Goal: Information Seeking & Learning: Learn about a topic

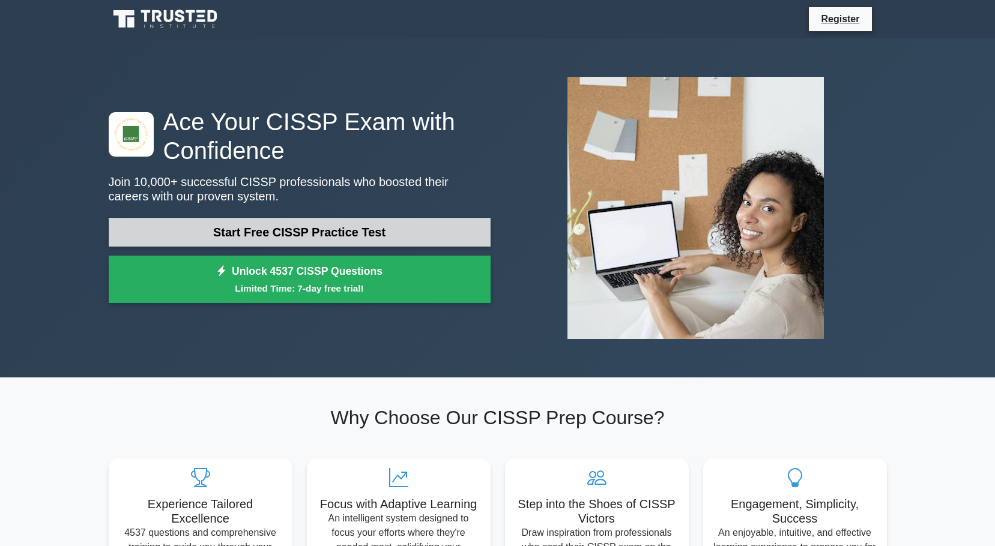
click at [252, 231] on link "Start Free CISSP Practice Test" at bounding box center [300, 232] width 382 height 29
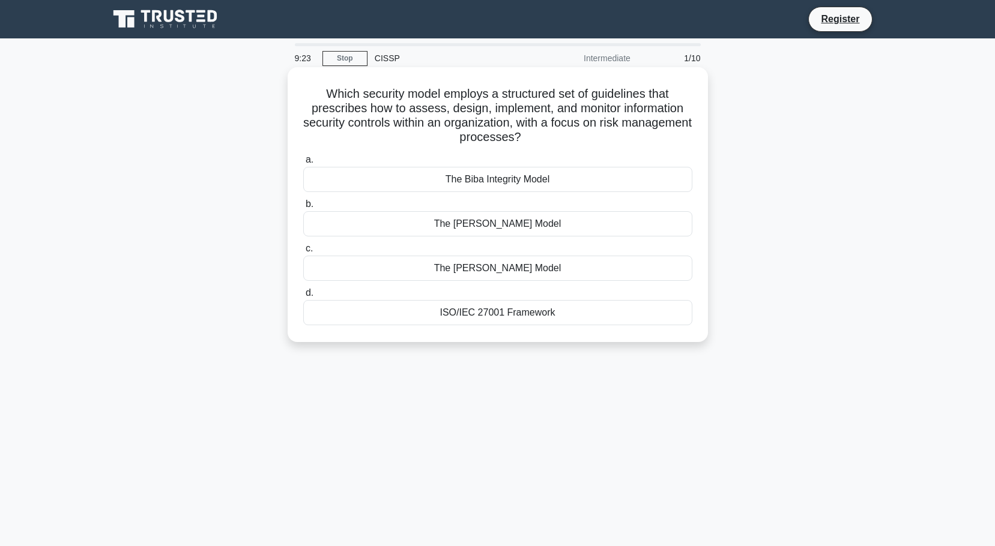
click at [460, 313] on div "ISO/IEC 27001 Framework" at bounding box center [497, 312] width 389 height 25
click at [303, 297] on input "d. ISO/IEC 27001 Framework" at bounding box center [303, 293] width 0 height 8
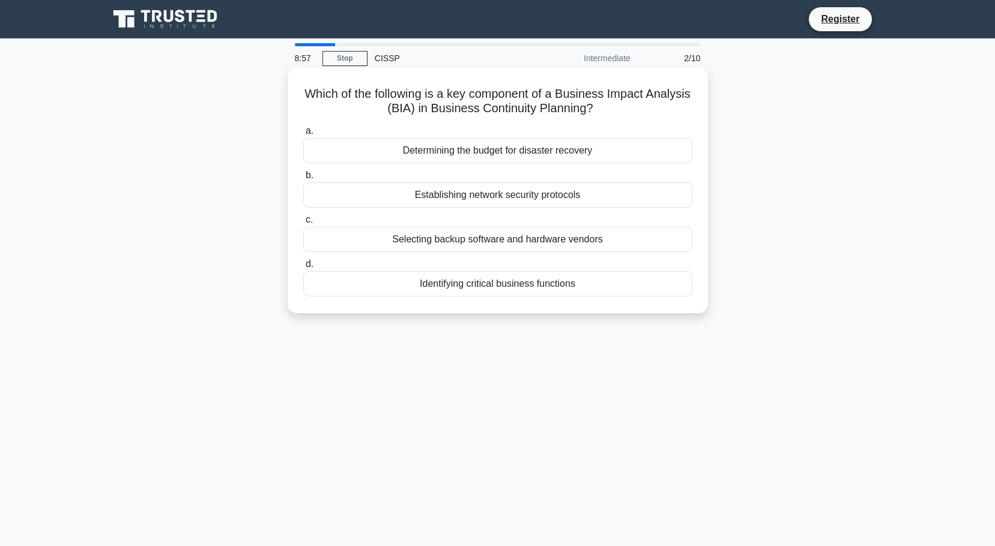
click at [473, 288] on div "Identifying critical business functions" at bounding box center [497, 283] width 389 height 25
click at [303, 268] on input "d. Identifying critical business functions" at bounding box center [303, 265] width 0 height 8
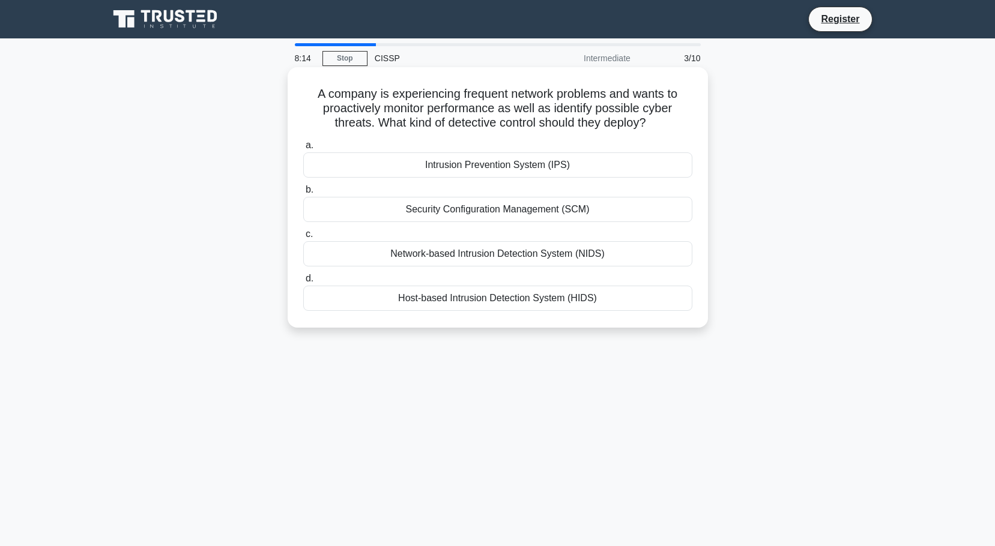
click at [494, 255] on div "Network-based Intrusion Detection System (NIDS)" at bounding box center [497, 253] width 389 height 25
click at [303, 238] on input "c. Network-based Intrusion Detection System (NIDS)" at bounding box center [303, 235] width 0 height 8
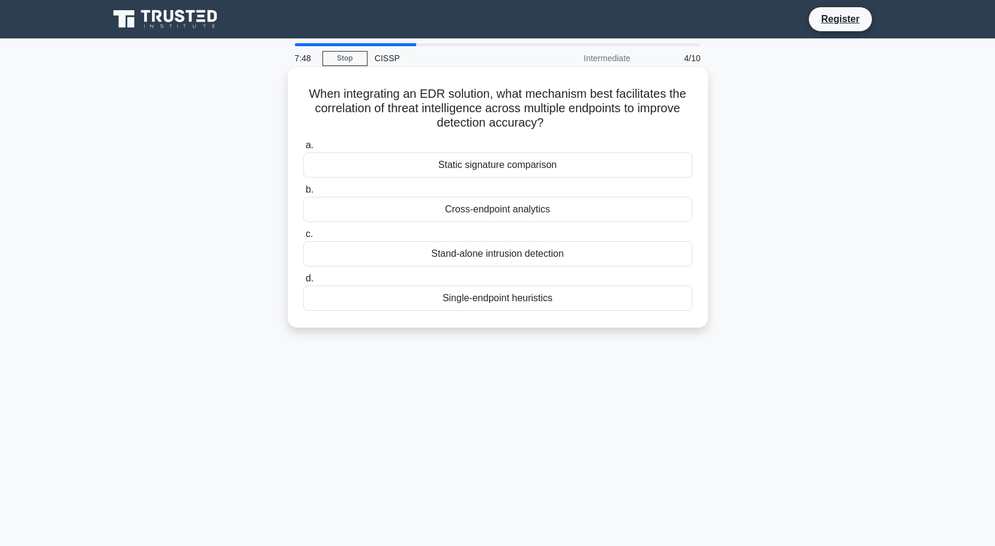
click at [491, 211] on div "Cross-endpoint analytics" at bounding box center [497, 209] width 389 height 25
click at [303, 194] on input "b. Cross-endpoint analytics" at bounding box center [303, 190] width 0 height 8
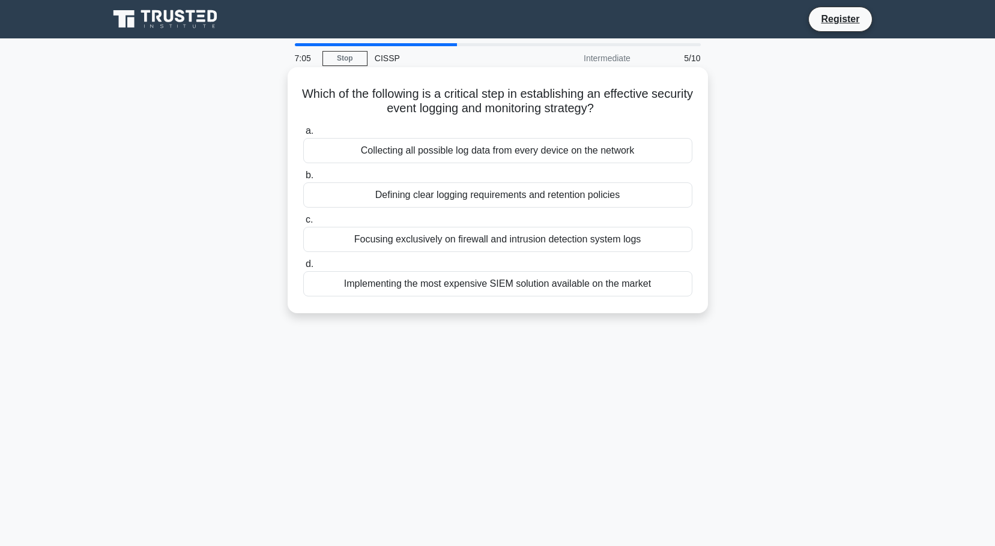
click at [498, 195] on div "Defining clear logging requirements and retention policies" at bounding box center [497, 195] width 389 height 25
click at [303, 180] on input "b. Defining clear logging requirements and retention policies" at bounding box center [303, 176] width 0 height 8
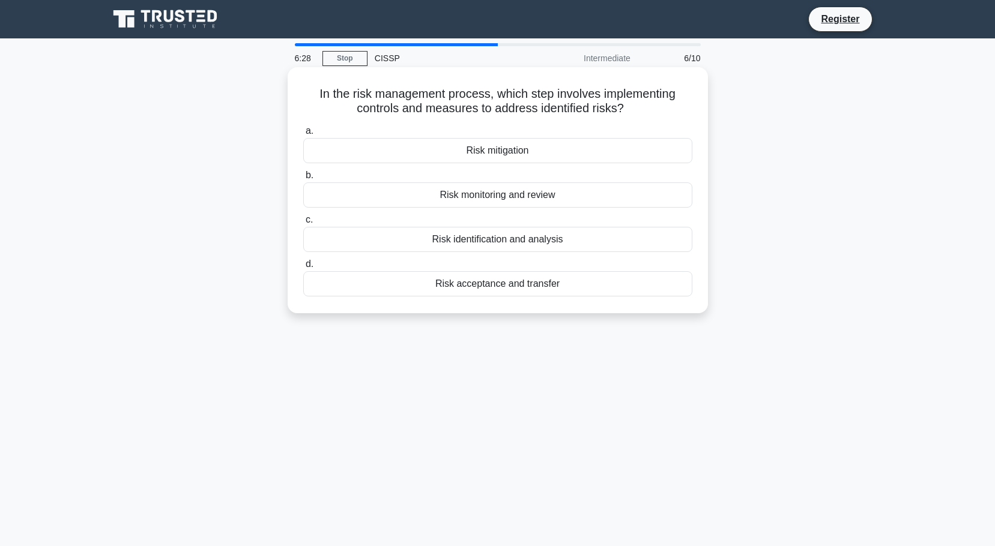
click at [515, 151] on div "Risk mitigation" at bounding box center [497, 150] width 389 height 25
click at [303, 135] on input "a. Risk mitigation" at bounding box center [303, 131] width 0 height 8
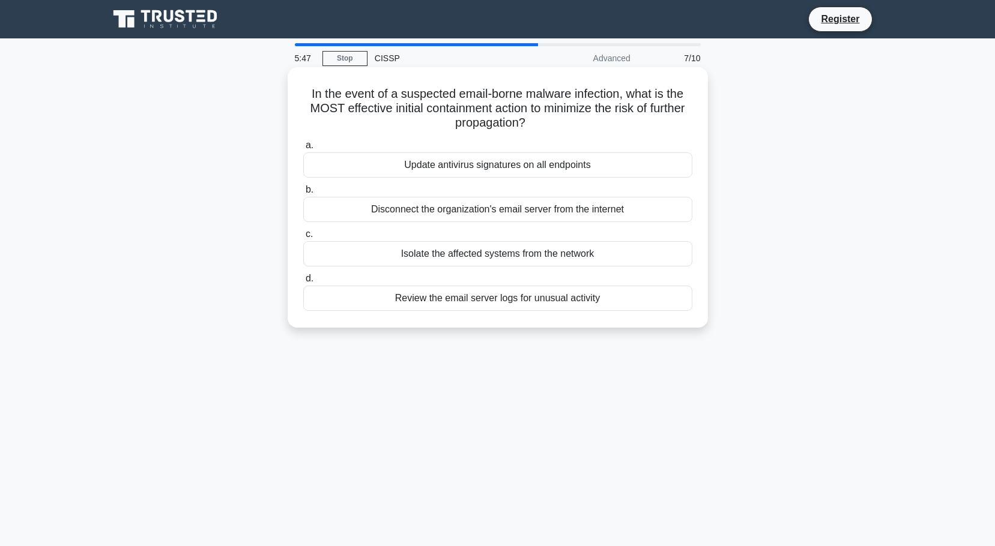
click at [602, 211] on div "Disconnect the organization's email server from the internet" at bounding box center [497, 209] width 389 height 25
click at [303, 194] on input "b. Disconnect the organization's email server from the internet" at bounding box center [303, 190] width 0 height 8
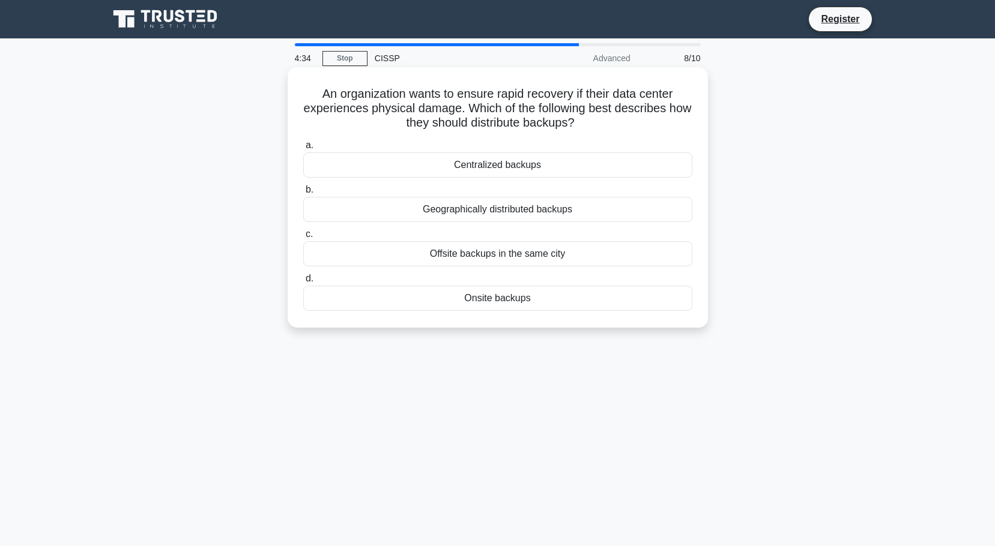
click at [530, 164] on div "Centralized backups" at bounding box center [497, 165] width 389 height 25
click at [303, 150] on input "a. Centralized backups" at bounding box center [303, 146] width 0 height 8
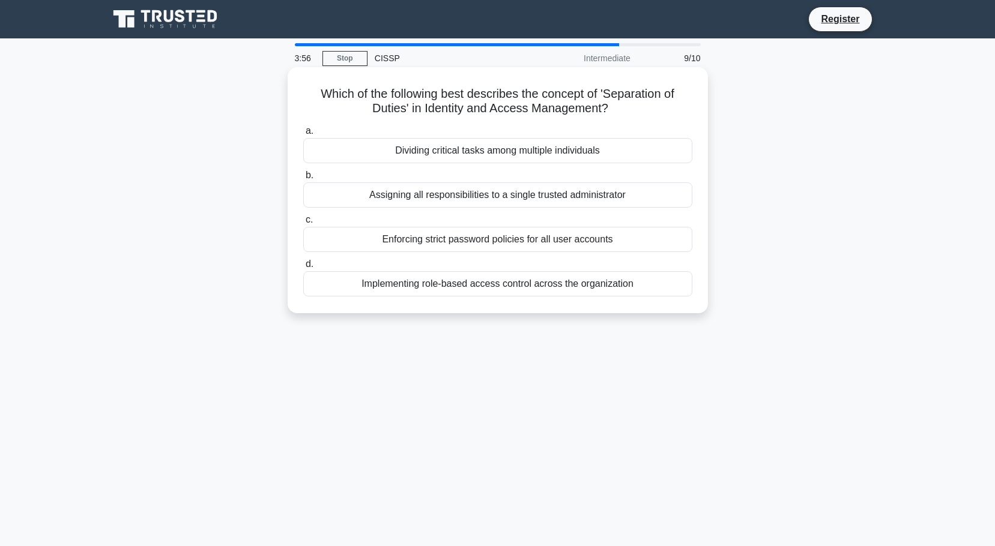
click at [511, 283] on div "Implementing role-based access control across the organization" at bounding box center [497, 283] width 389 height 25
click at [303, 268] on input "d. Implementing role-based access control across the organization" at bounding box center [303, 265] width 0 height 8
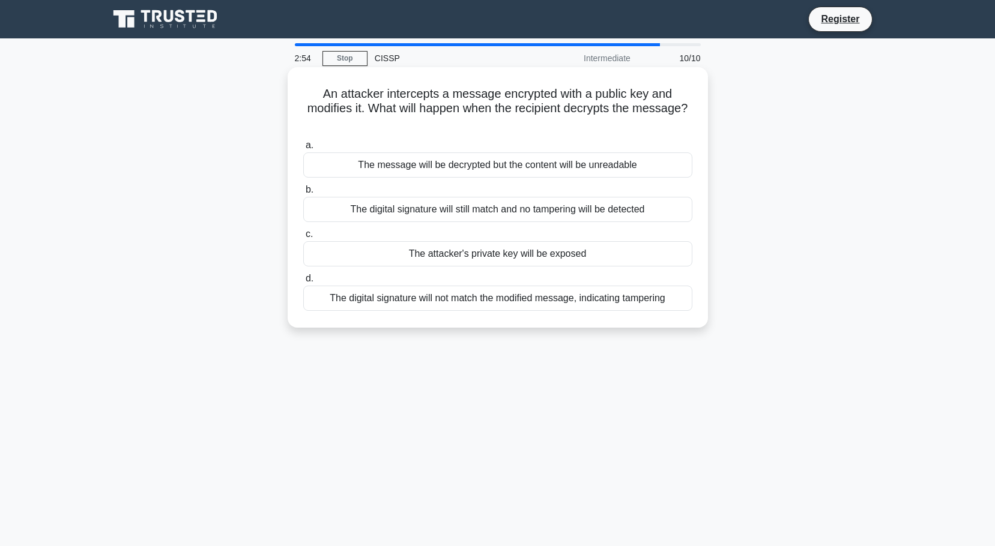
click at [501, 297] on div "The digital signature will not match the modified message, indicating tampering" at bounding box center [497, 298] width 389 height 25
click at [303, 283] on input "d. The digital signature will not match the modified message, indicating tamper…" at bounding box center [303, 279] width 0 height 8
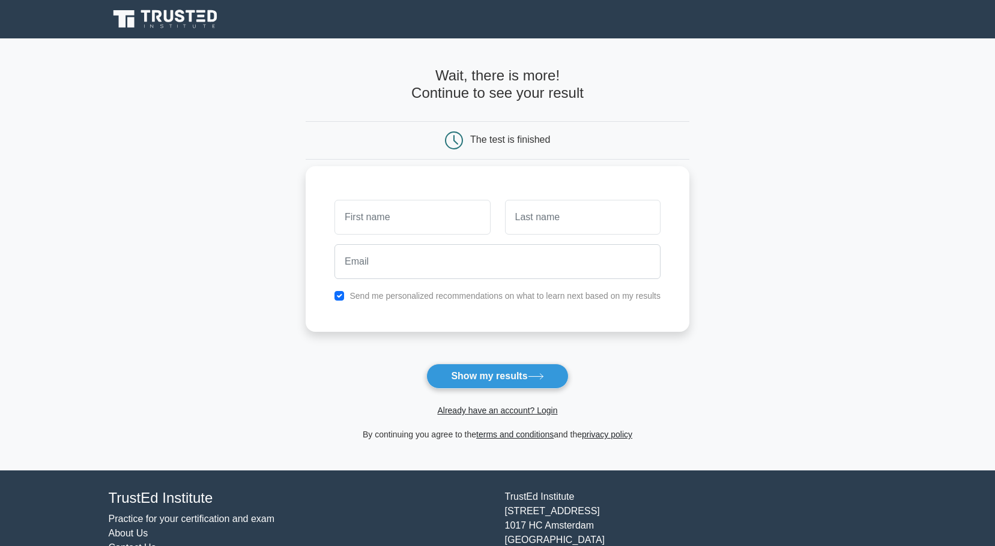
click at [379, 217] on input "text" at bounding box center [412, 217] width 156 height 35
type input "[PERSON_NAME]"
type input "Le"
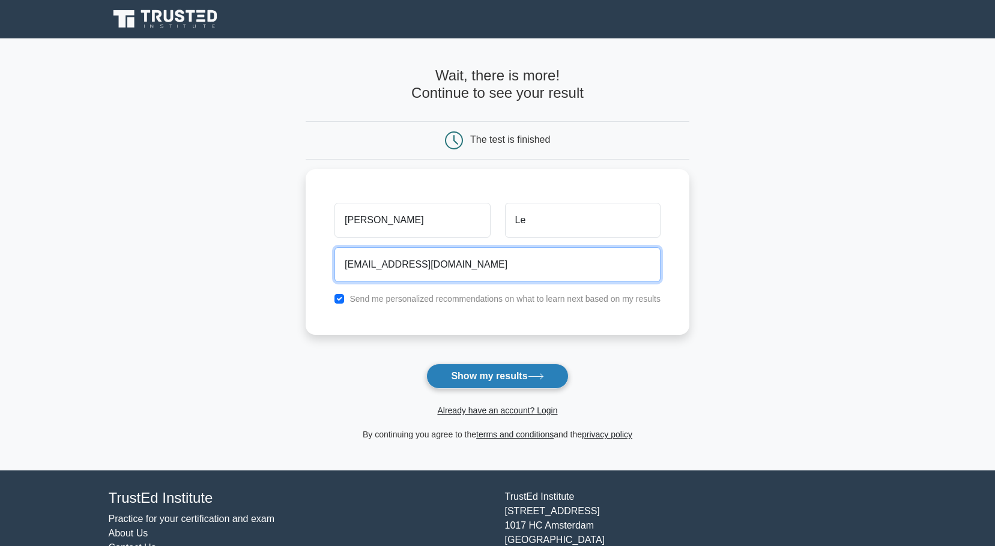
type input "dbroluc@gmail.com"
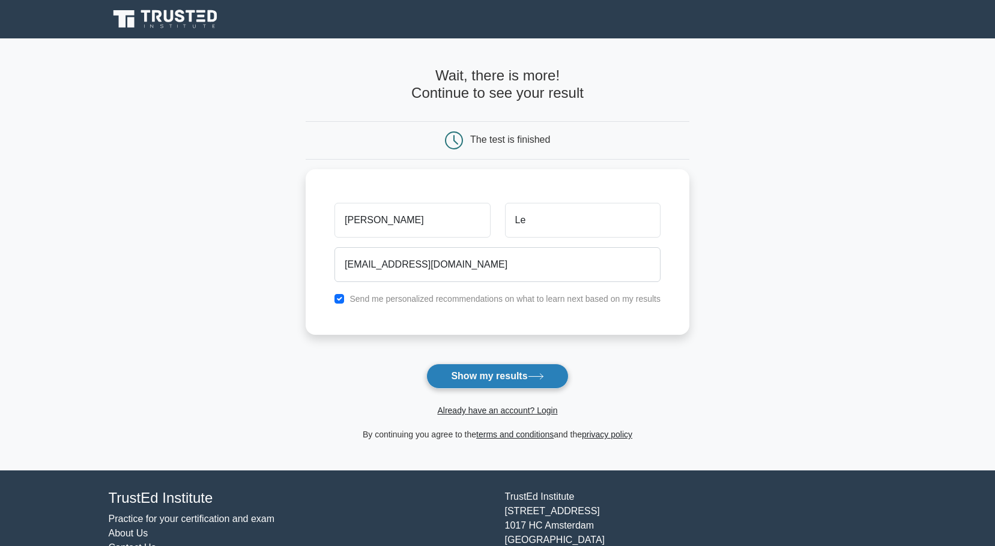
click at [483, 378] on button "Show my results" at bounding box center [497, 376] width 142 height 25
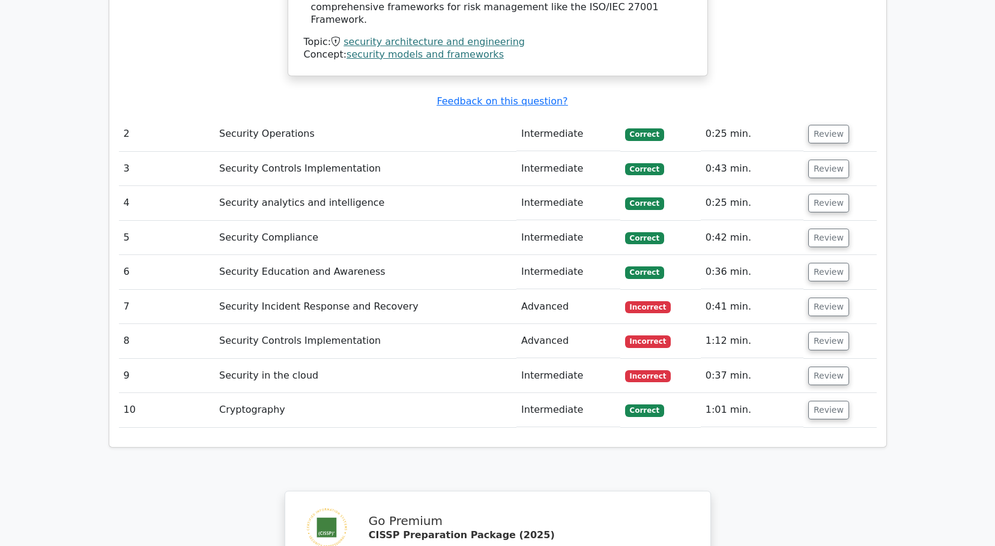
scroll to position [1648, 0]
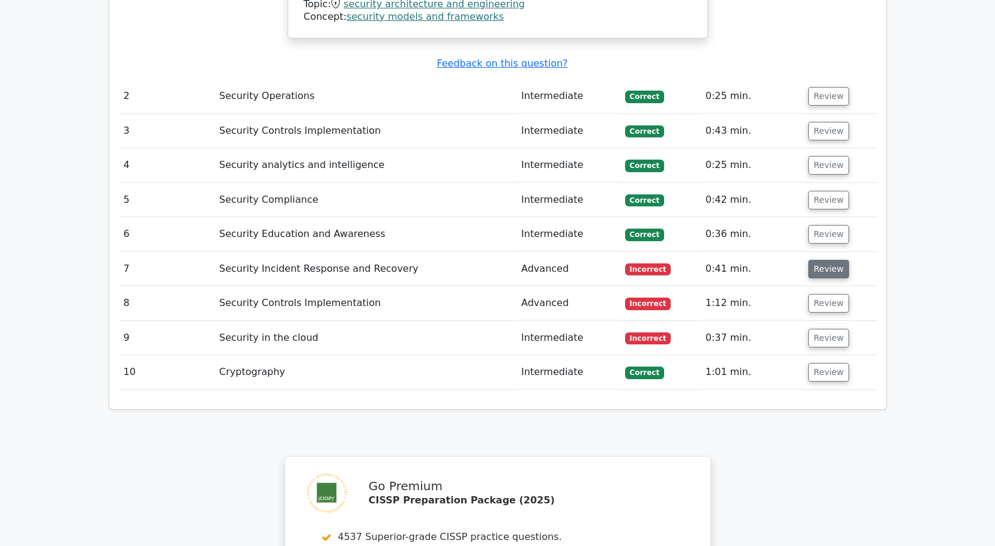
click at [833, 260] on button "Review" at bounding box center [828, 269] width 41 height 19
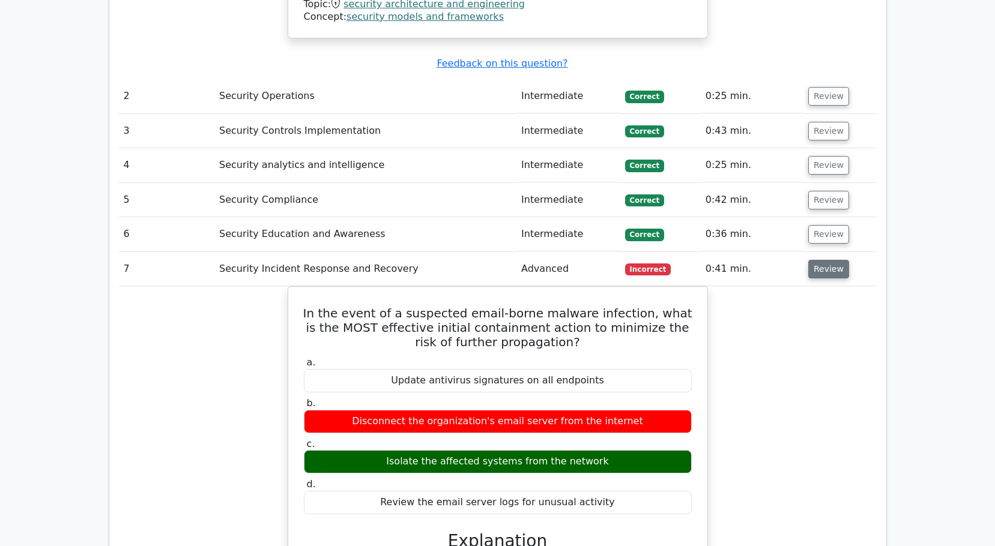
click at [826, 260] on button "Review" at bounding box center [828, 269] width 41 height 19
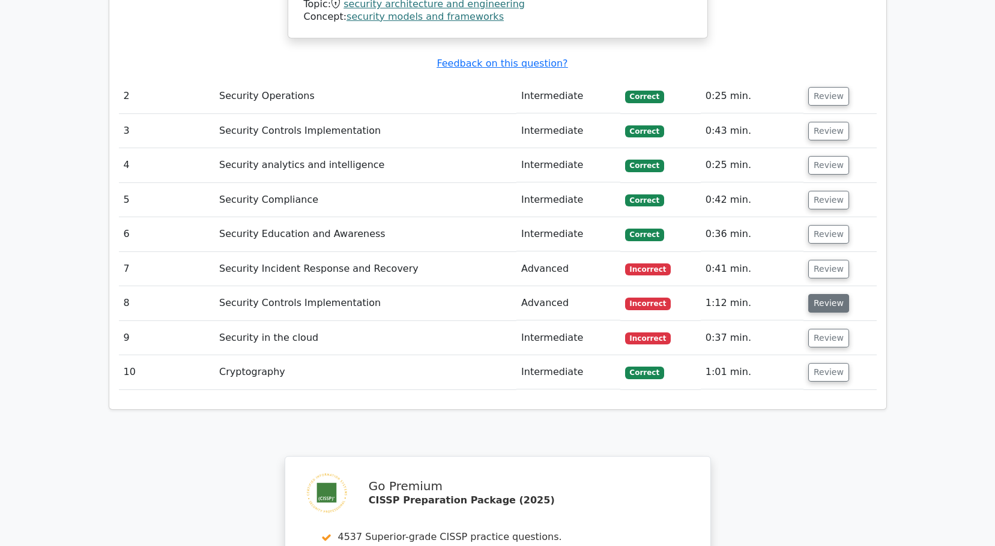
click at [835, 294] on button "Review" at bounding box center [828, 303] width 41 height 19
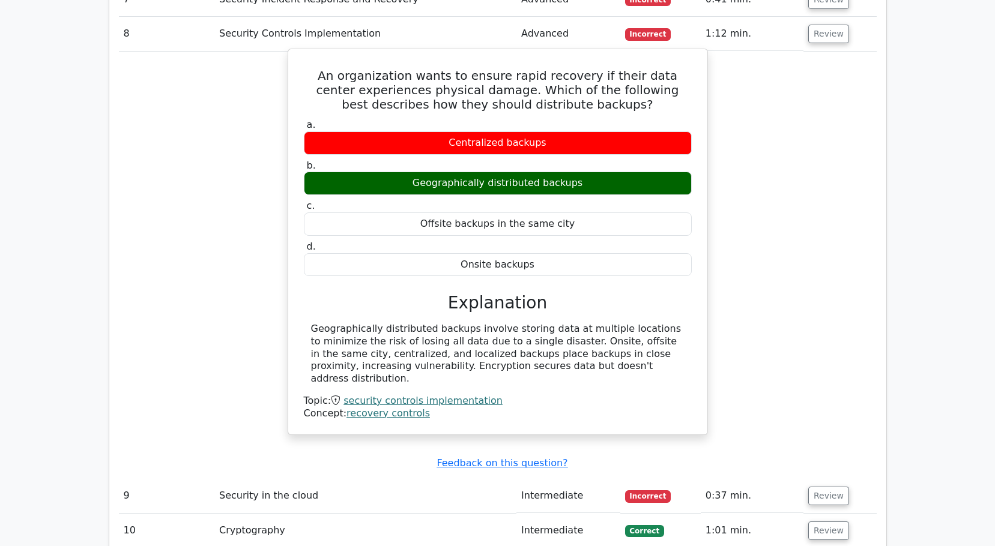
scroll to position [1767, 0]
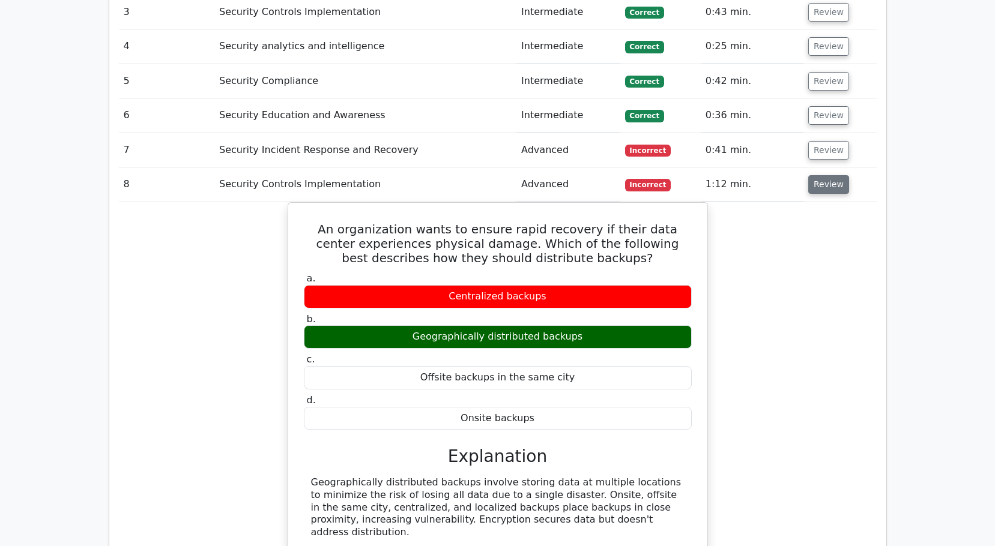
click at [825, 175] on button "Review" at bounding box center [828, 184] width 41 height 19
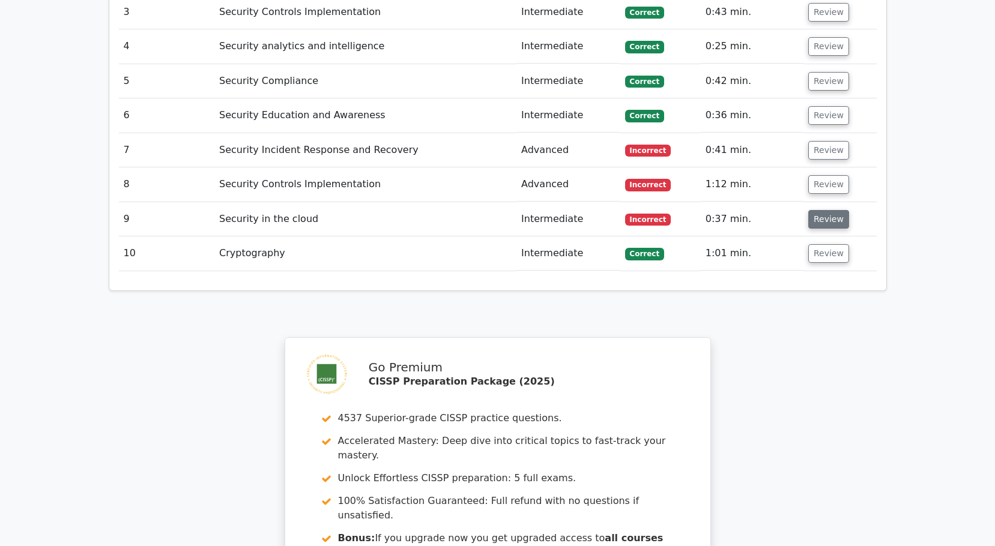
click at [828, 210] on button "Review" at bounding box center [828, 219] width 41 height 19
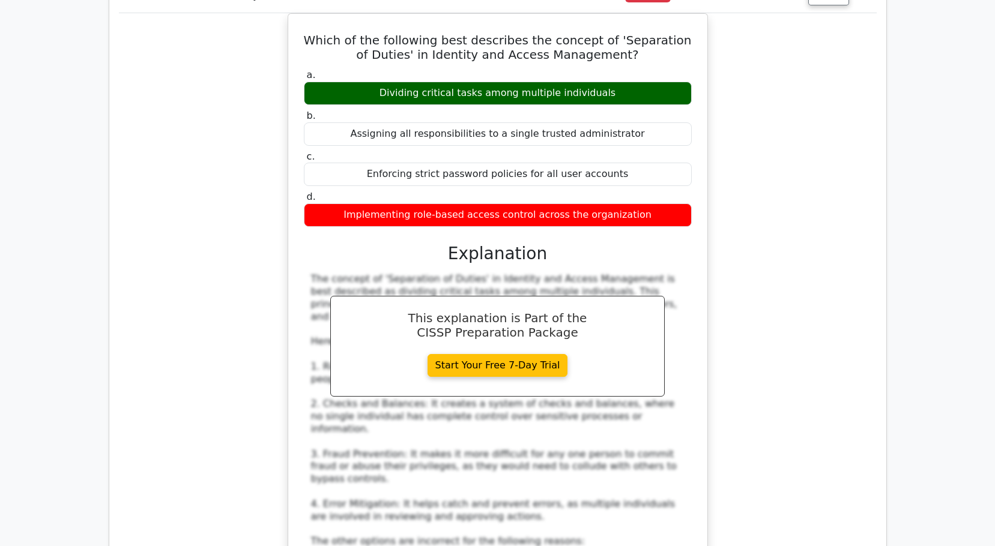
scroll to position [1835, 0]
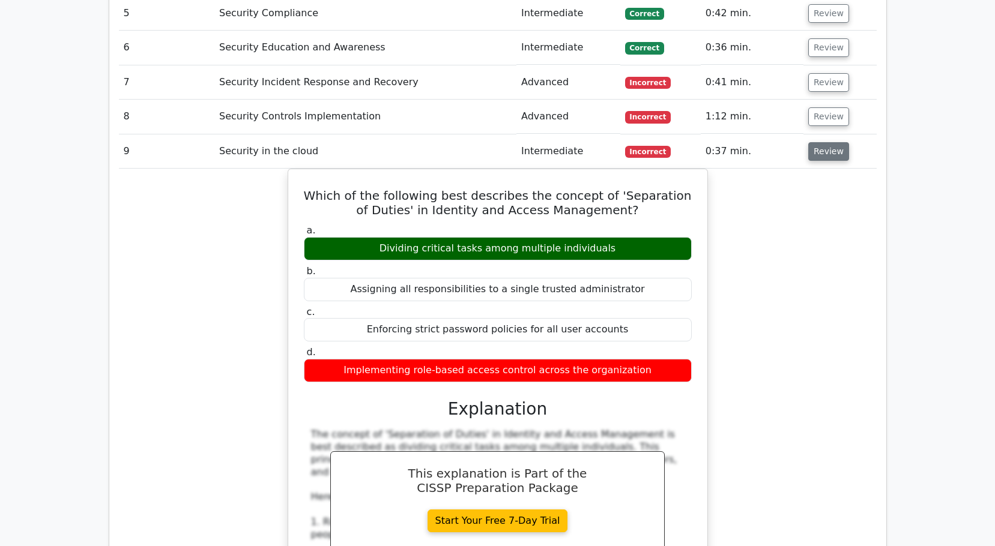
click at [827, 142] on button "Review" at bounding box center [828, 151] width 41 height 19
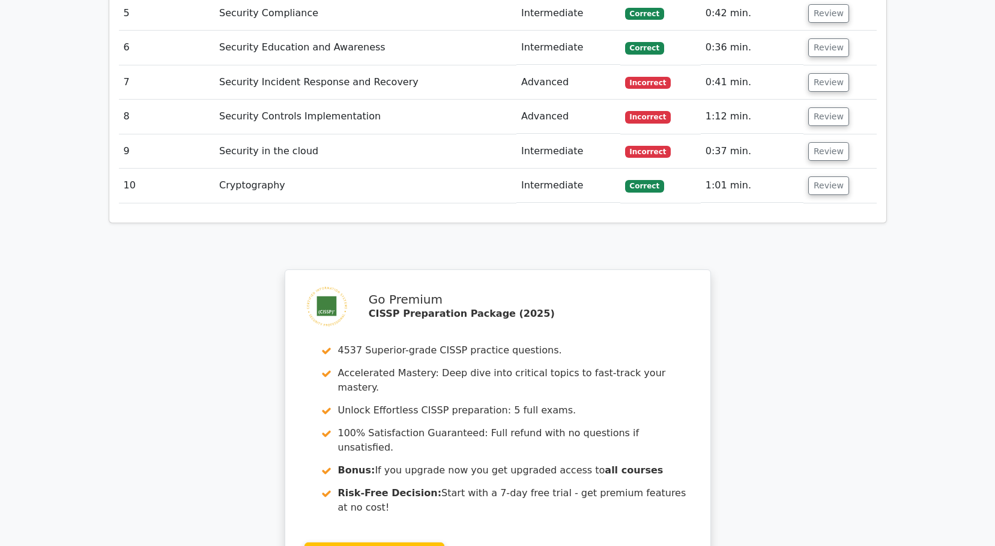
click at [834, 169] on td "Review" at bounding box center [839, 186] width 73 height 34
click at [833, 177] on button "Review" at bounding box center [828, 186] width 41 height 19
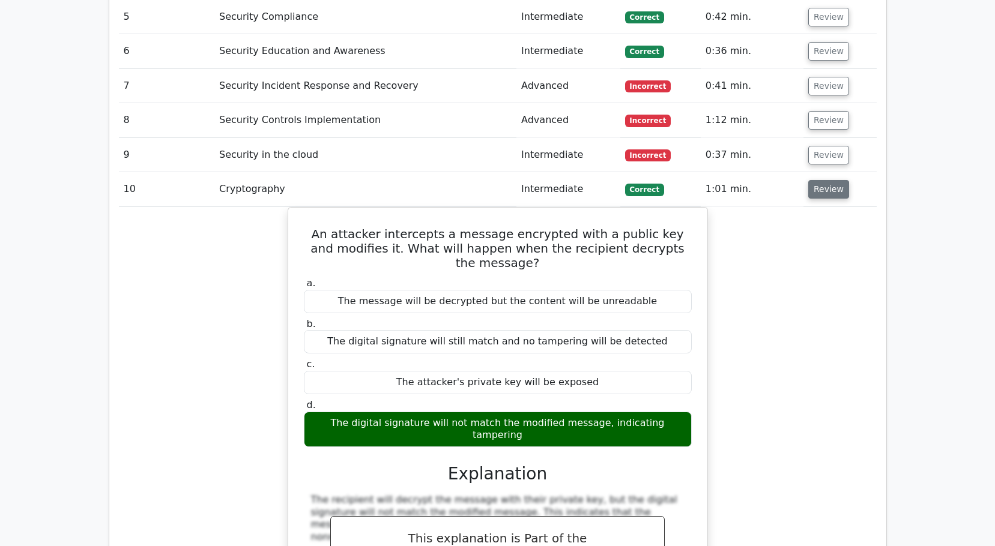
scroll to position [1764, 0]
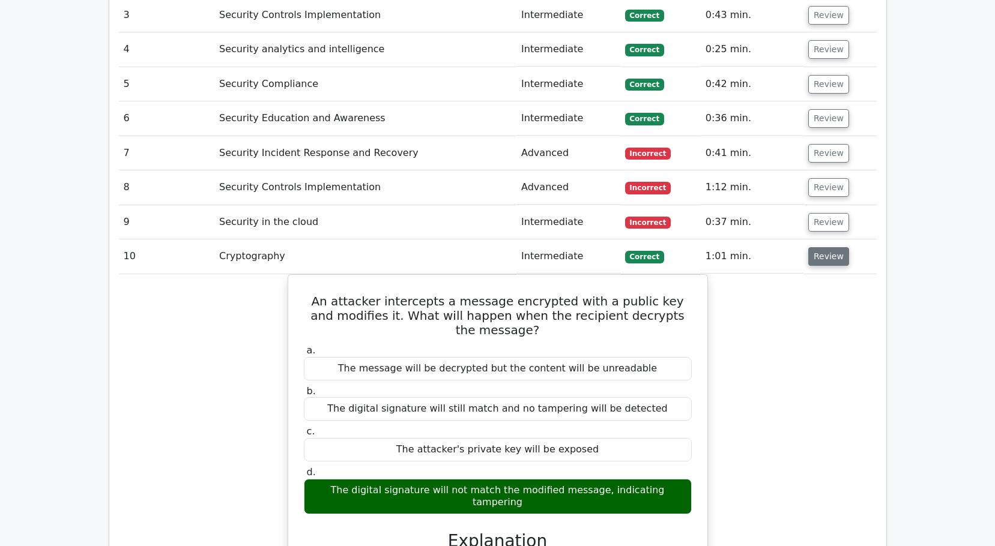
click at [835, 247] on button "Review" at bounding box center [828, 256] width 41 height 19
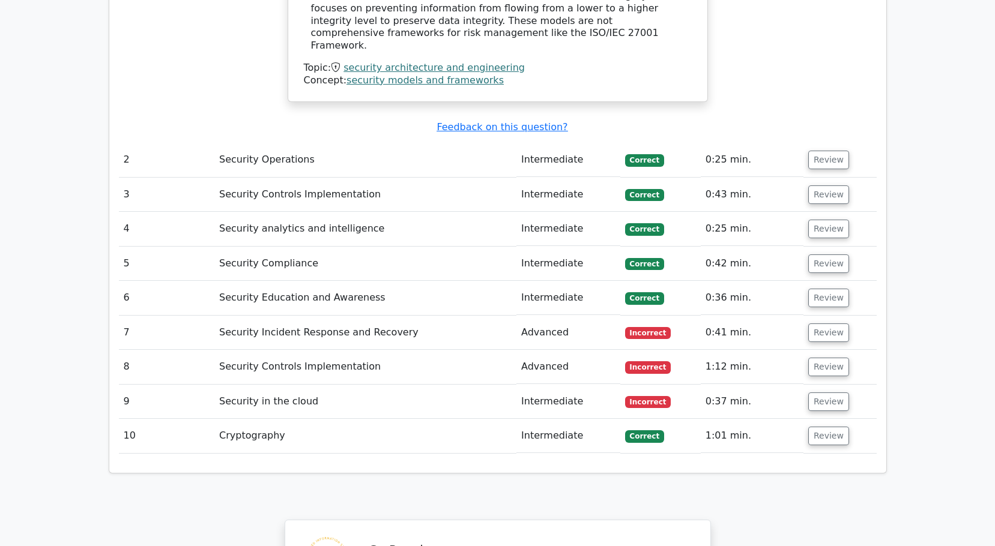
scroll to position [1712, 0]
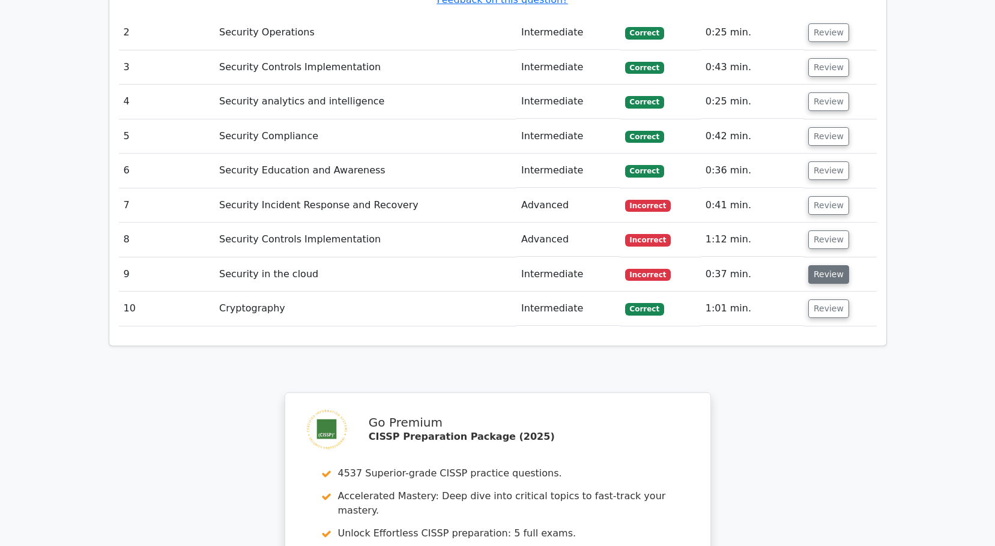
click at [832, 265] on button "Review" at bounding box center [828, 274] width 41 height 19
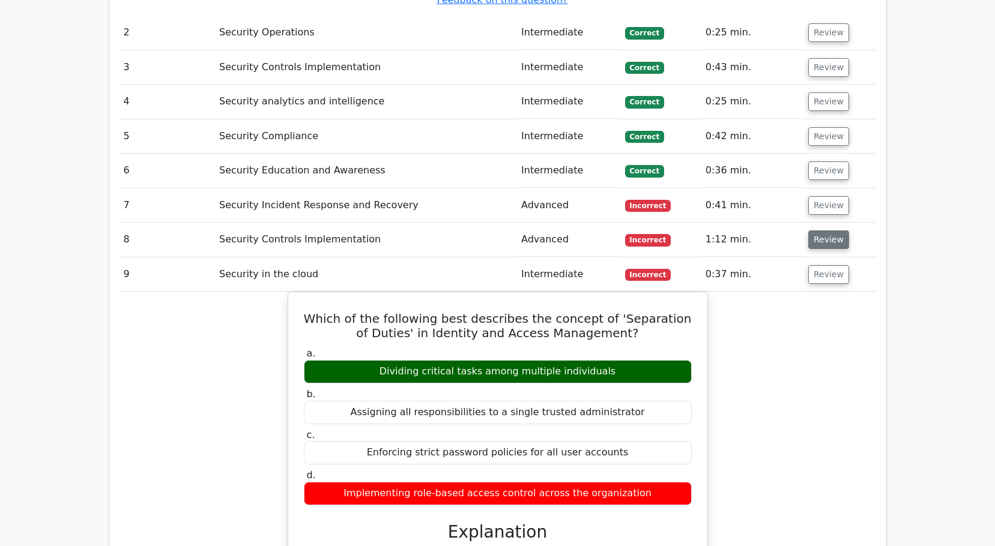
click at [826, 231] on button "Review" at bounding box center [828, 240] width 41 height 19
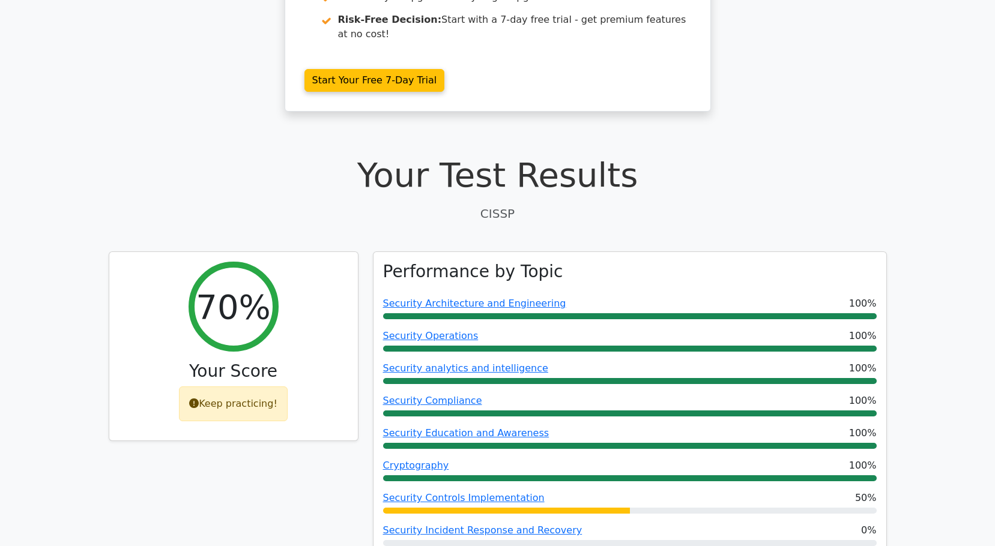
scroll to position [0, 0]
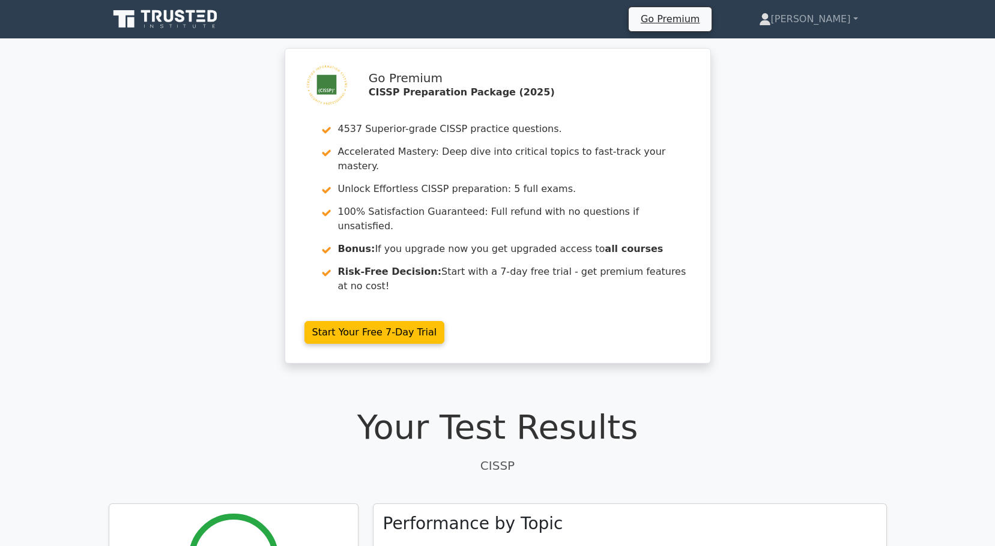
click at [181, 18] on icon at bounding box center [166, 19] width 115 height 23
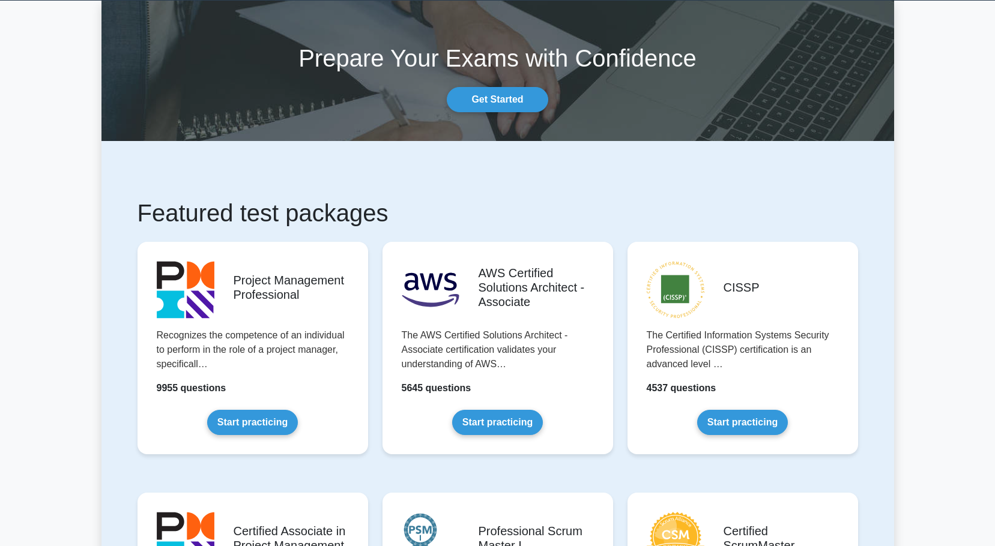
scroll to position [240, 0]
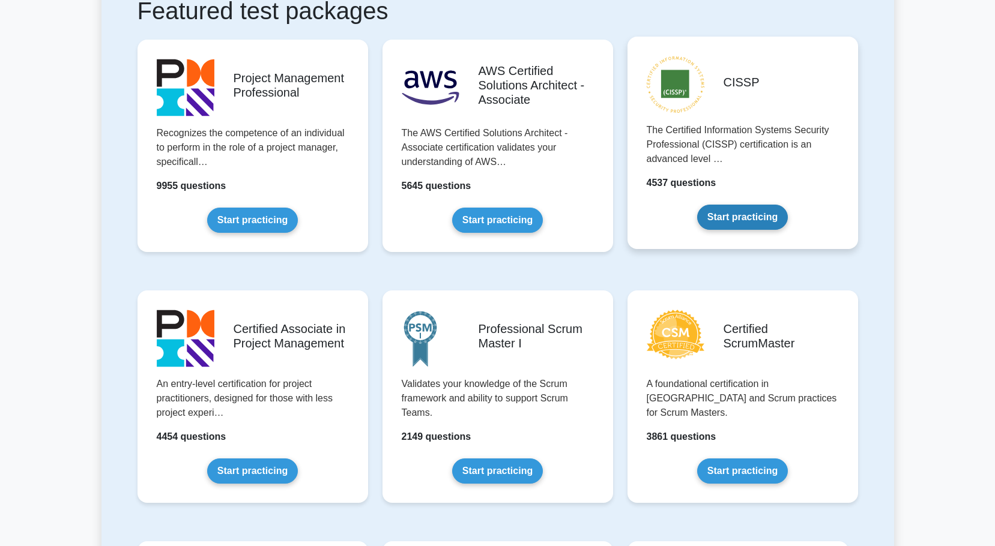
click at [759, 217] on link "Start practicing" at bounding box center [742, 217] width 91 height 25
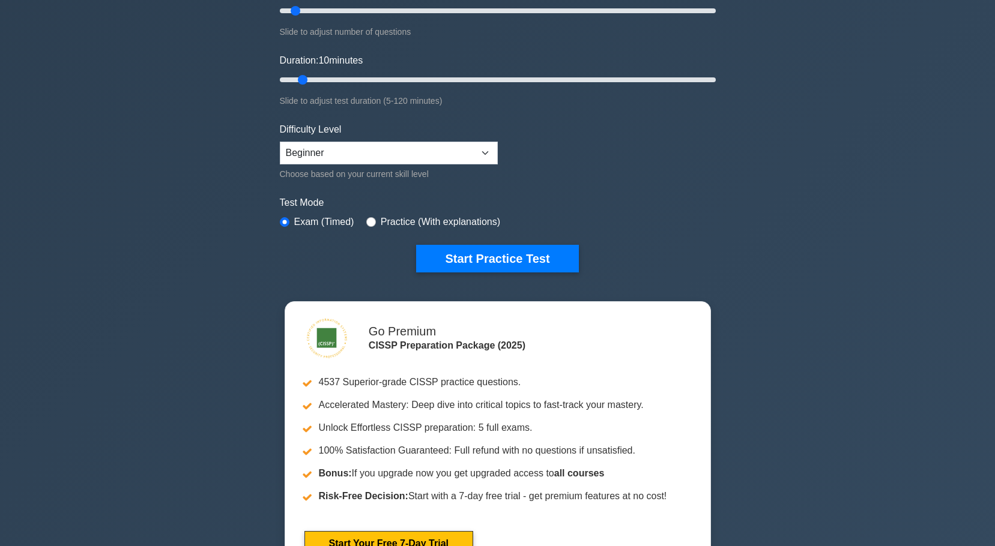
scroll to position [60, 0]
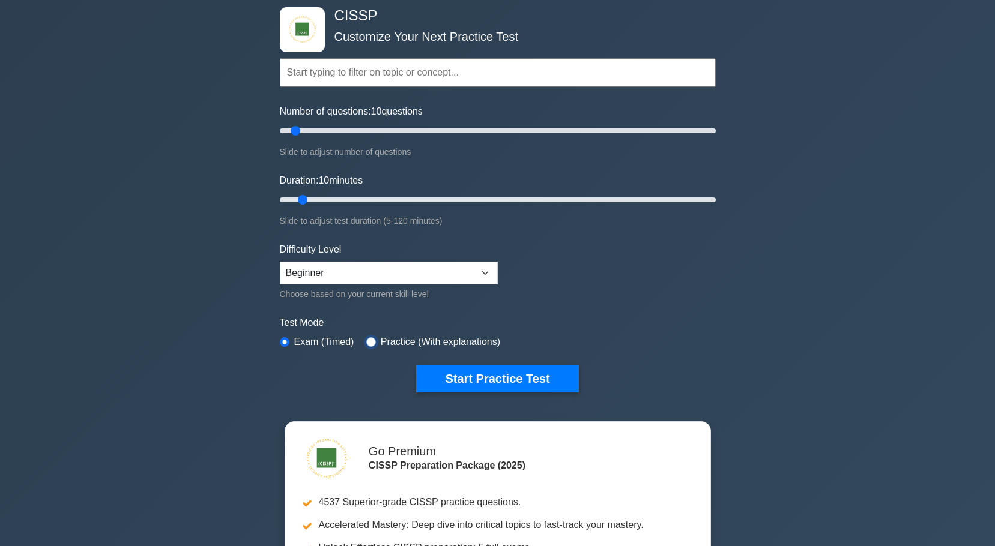
click at [369, 340] on input "radio" at bounding box center [371, 342] width 10 height 10
radio input "true"
click at [282, 339] on input "radio" at bounding box center [285, 342] width 10 height 10
radio input "true"
click at [524, 377] on button "Start Practice Test" at bounding box center [497, 379] width 162 height 28
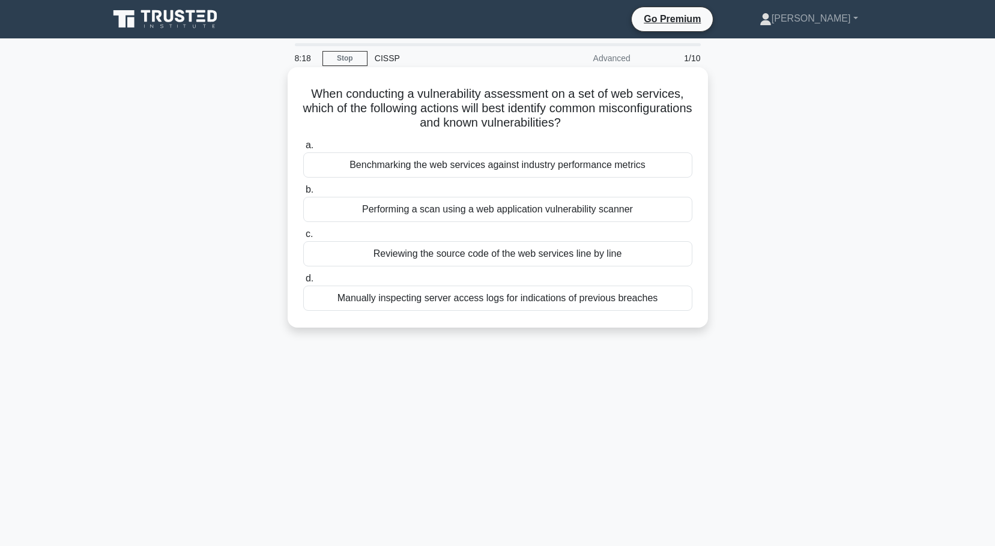
click at [427, 165] on div "Benchmarking the web services against industry performance metrics" at bounding box center [497, 165] width 389 height 25
click at [303, 150] on input "a. Benchmarking the web services against industry performance metrics" at bounding box center [303, 146] width 0 height 8
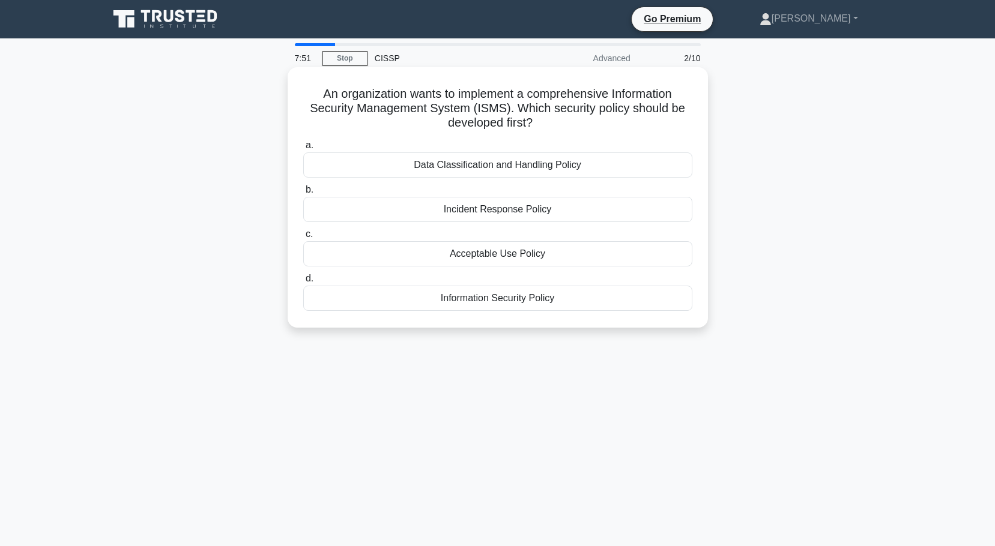
click at [558, 168] on div "Data Classification and Handling Policy" at bounding box center [497, 165] width 389 height 25
click at [303, 150] on input "a. Data Classification and Handling Policy" at bounding box center [303, 146] width 0 height 8
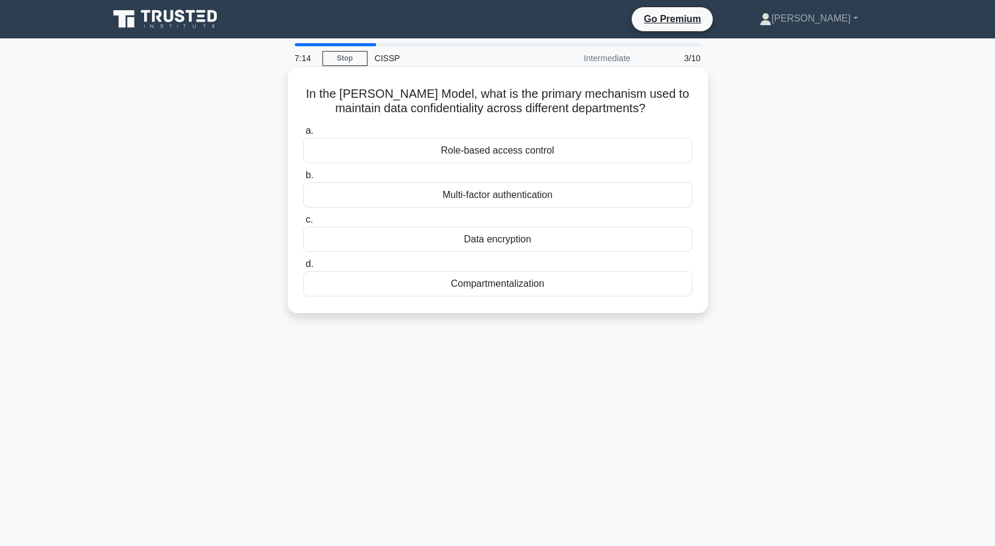
click at [509, 153] on div "Role-based access control" at bounding box center [497, 150] width 389 height 25
click at [303, 135] on input "a. Role-based access control" at bounding box center [303, 131] width 0 height 8
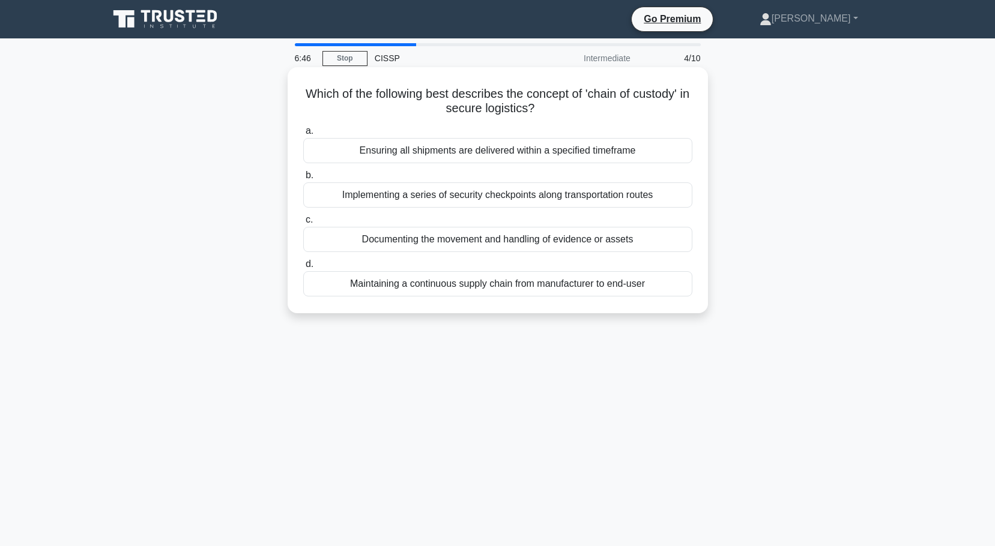
click at [555, 240] on div "Documenting the movement and handling of evidence or assets" at bounding box center [497, 239] width 389 height 25
click at [303, 224] on input "c. Documenting the movement and handling of evidence or assets" at bounding box center [303, 220] width 0 height 8
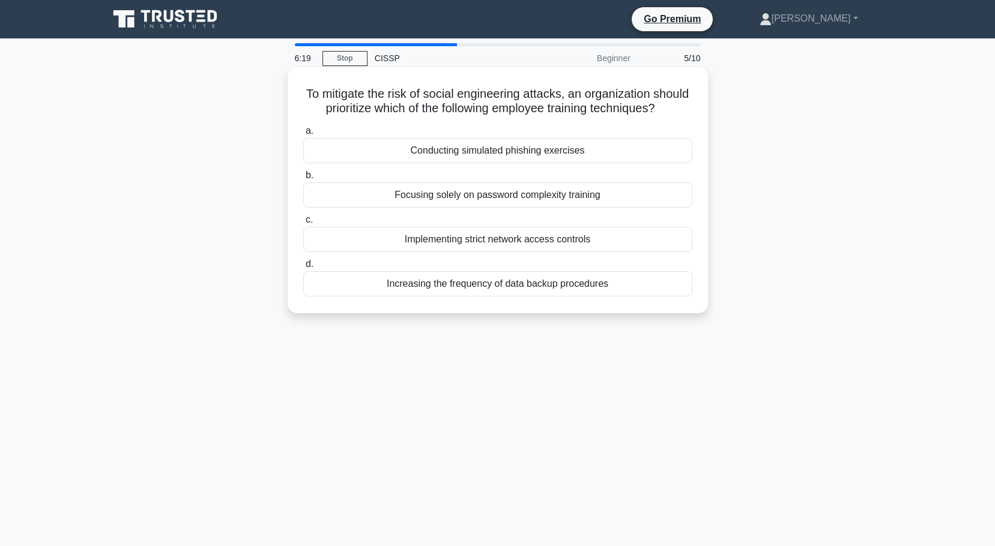
click at [578, 163] on div "Conducting simulated phishing exercises" at bounding box center [497, 150] width 389 height 25
click at [303, 135] on input "a. Conducting simulated phishing exercises" at bounding box center [303, 131] width 0 height 8
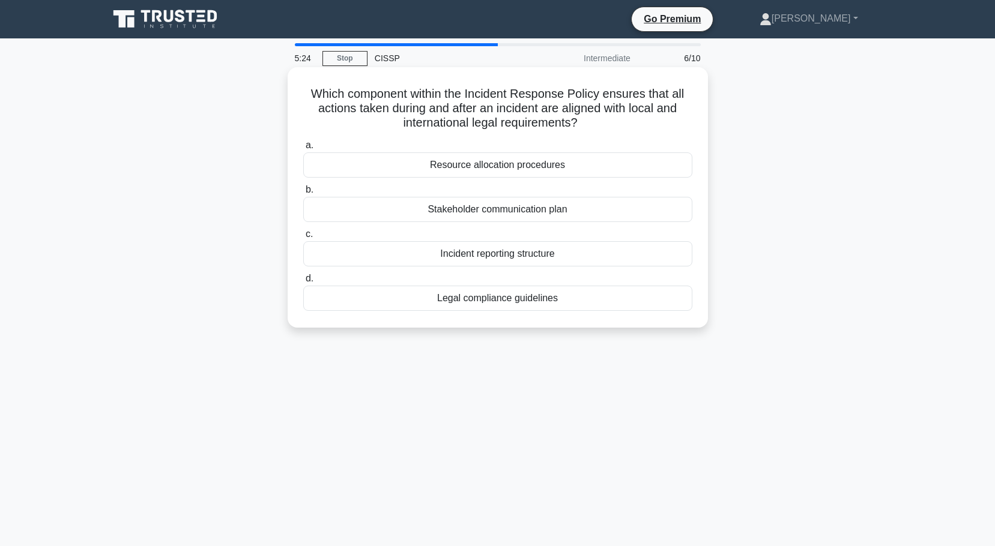
click at [520, 297] on div "Legal compliance guidelines" at bounding box center [497, 298] width 389 height 25
click at [303, 283] on input "d. Legal compliance guidelines" at bounding box center [303, 279] width 0 height 8
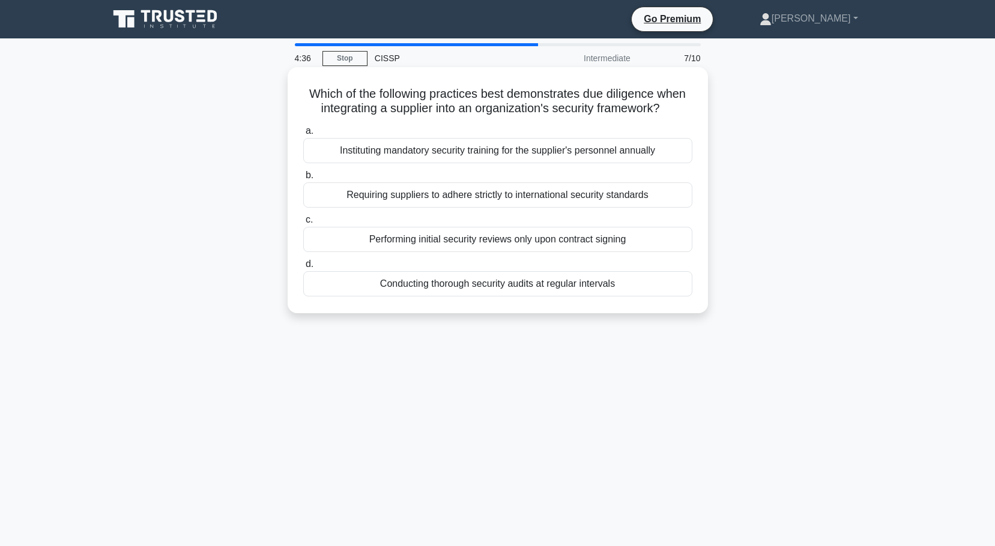
click at [470, 297] on div "Conducting thorough security audits at regular intervals" at bounding box center [497, 283] width 389 height 25
click at [303, 268] on input "d. Conducting thorough security audits at regular intervals" at bounding box center [303, 265] width 0 height 8
click at [538, 196] on div "Conducting a thorough data sanitization process on all storage devices" at bounding box center [497, 195] width 389 height 25
click at [303, 180] on input "b. Conducting a thorough data sanitization process on all storage devices" at bounding box center [303, 176] width 0 height 8
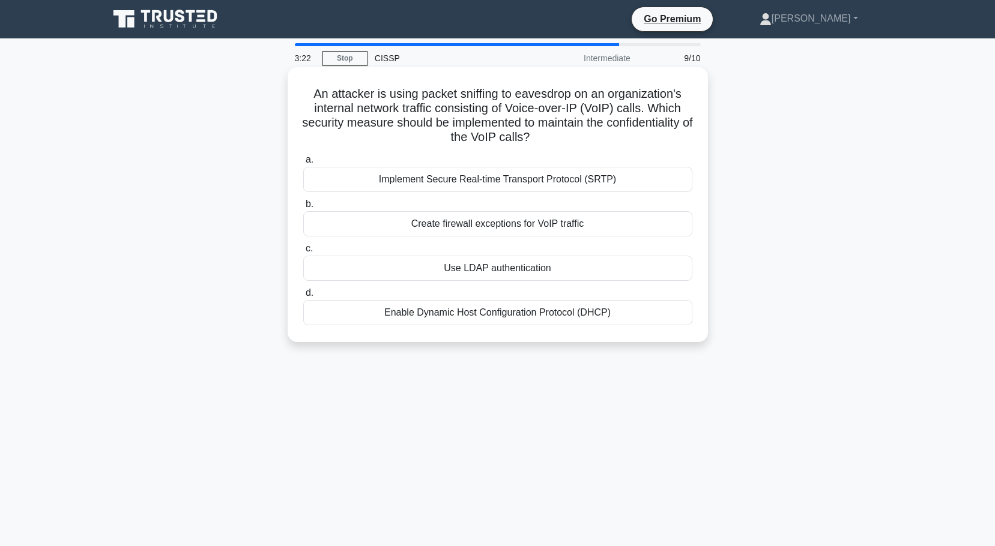
click at [542, 225] on div "Create firewall exceptions for VoIP traffic" at bounding box center [497, 223] width 389 height 25
click at [303, 208] on input "b. Create firewall exceptions for VoIP traffic" at bounding box center [303, 205] width 0 height 8
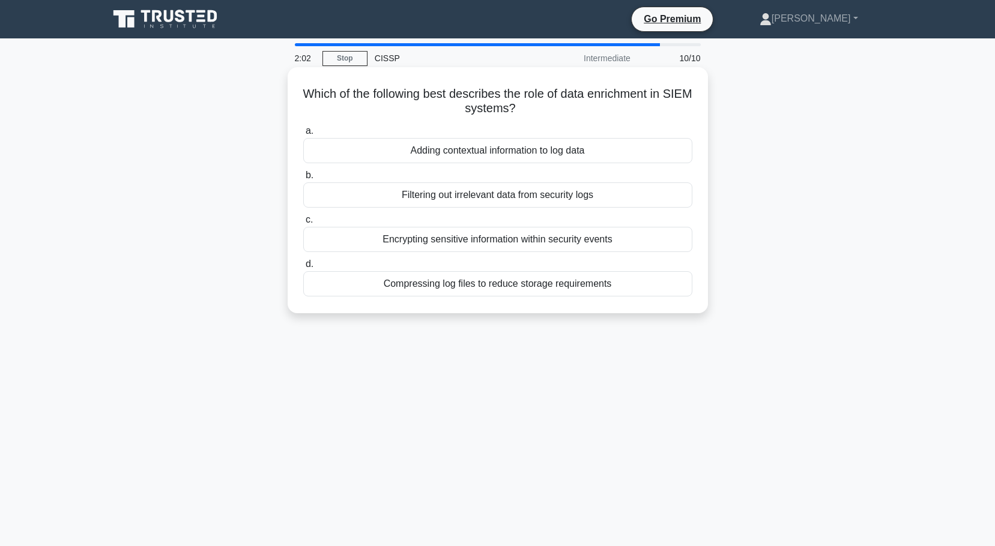
click at [467, 241] on div "Encrypting sensitive information within security events" at bounding box center [497, 239] width 389 height 25
click at [303, 224] on input "c. Encrypting sensitive information within security events" at bounding box center [303, 220] width 0 height 8
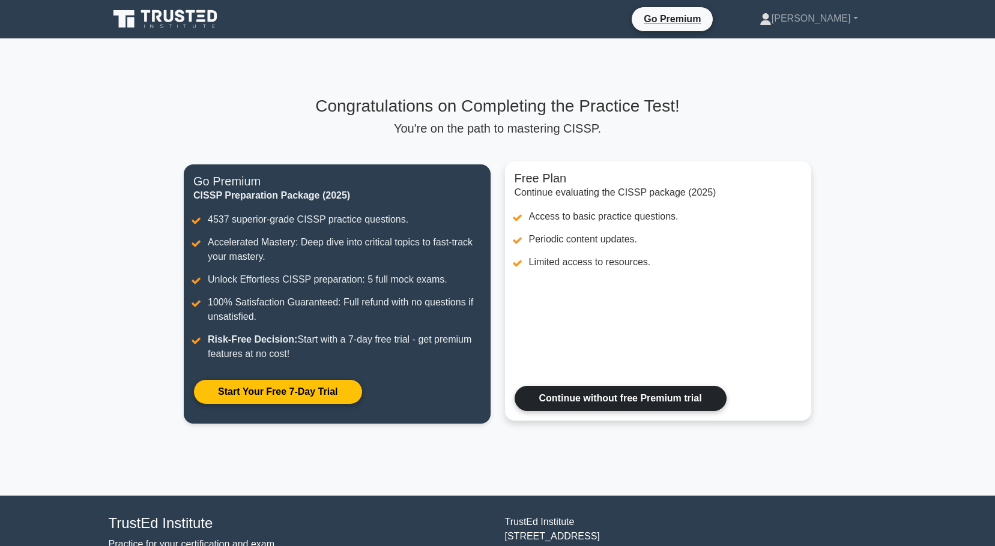
click at [611, 396] on link "Continue without free Premium trial" at bounding box center [621, 398] width 212 height 25
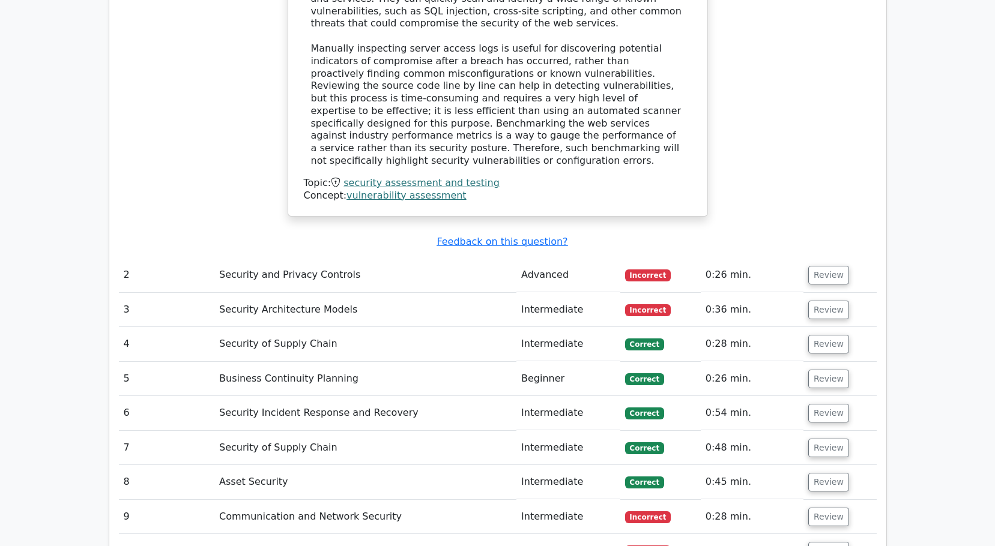
scroll to position [1585, 0]
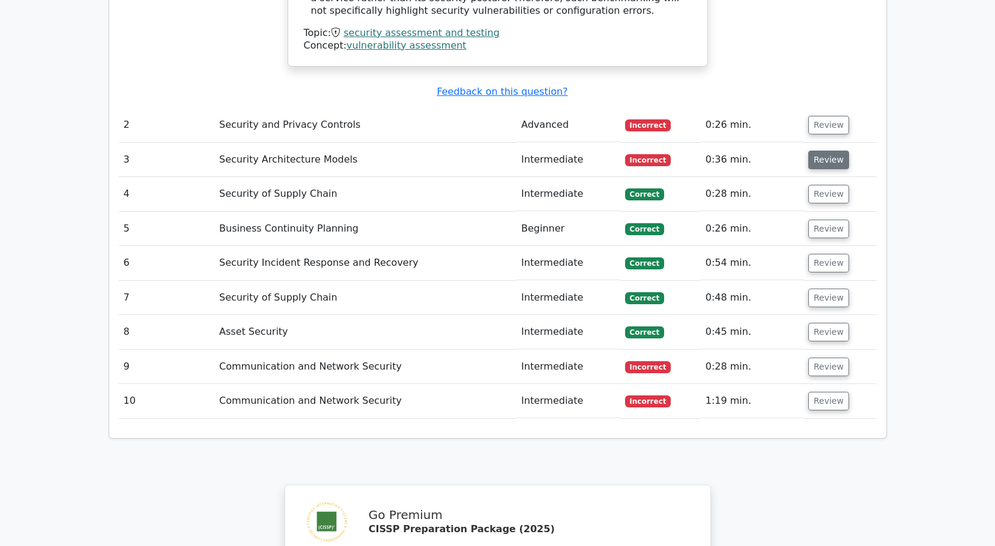
click at [823, 160] on button "Review" at bounding box center [828, 160] width 41 height 19
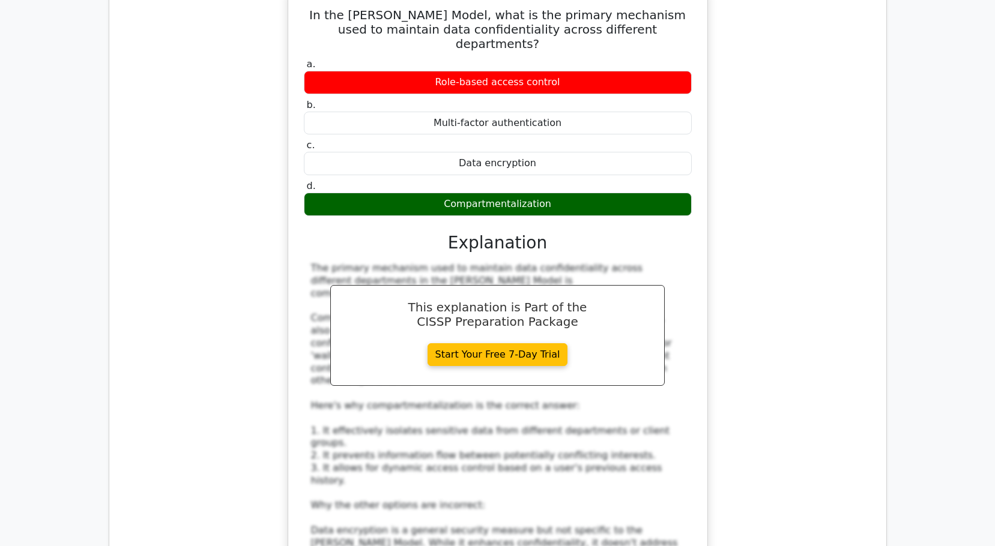
scroll to position [1521, 0]
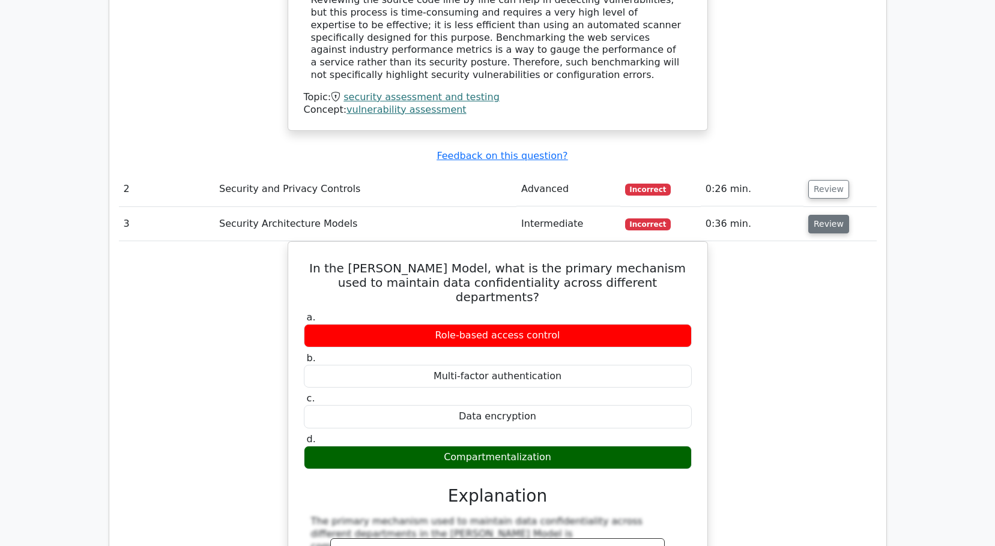
click at [836, 223] on button "Review" at bounding box center [828, 224] width 41 height 19
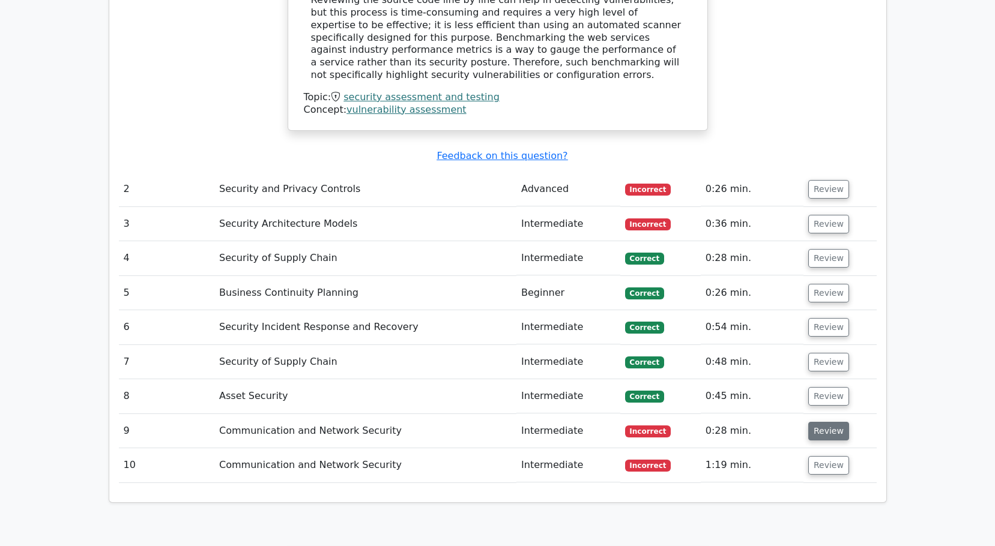
click at [827, 429] on button "Review" at bounding box center [828, 431] width 41 height 19
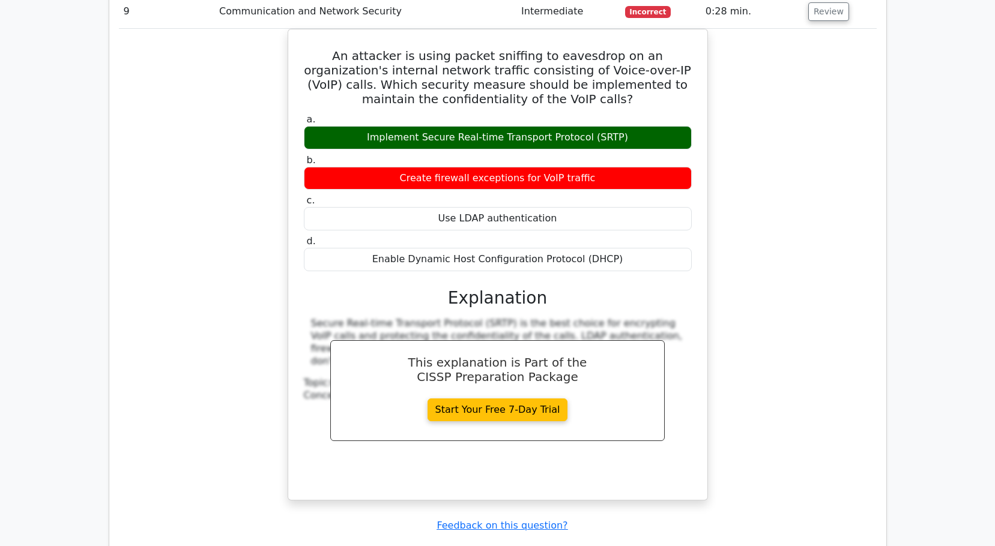
scroll to position [1756, 0]
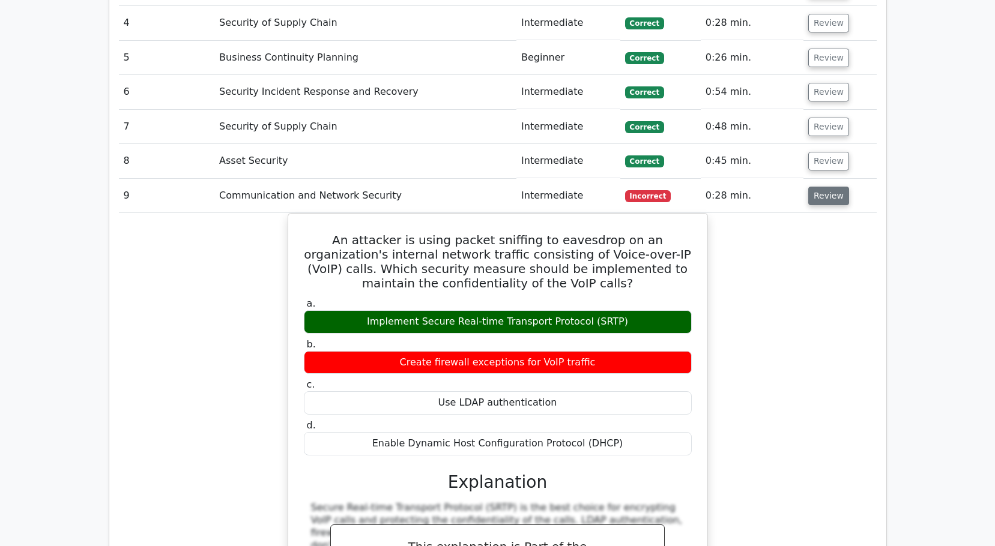
click at [830, 194] on button "Review" at bounding box center [828, 196] width 41 height 19
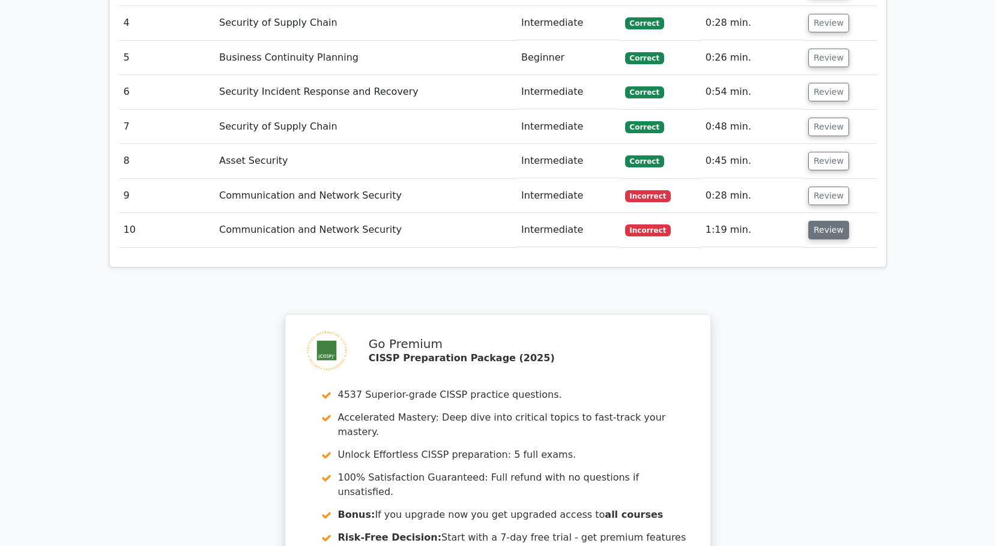
click at [821, 235] on button "Review" at bounding box center [828, 230] width 41 height 19
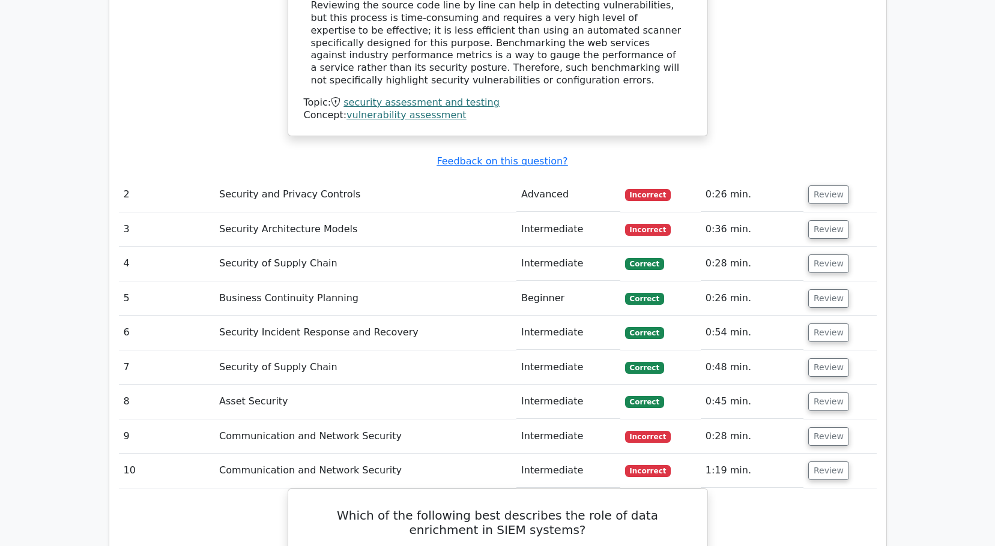
scroll to position [1705, 0]
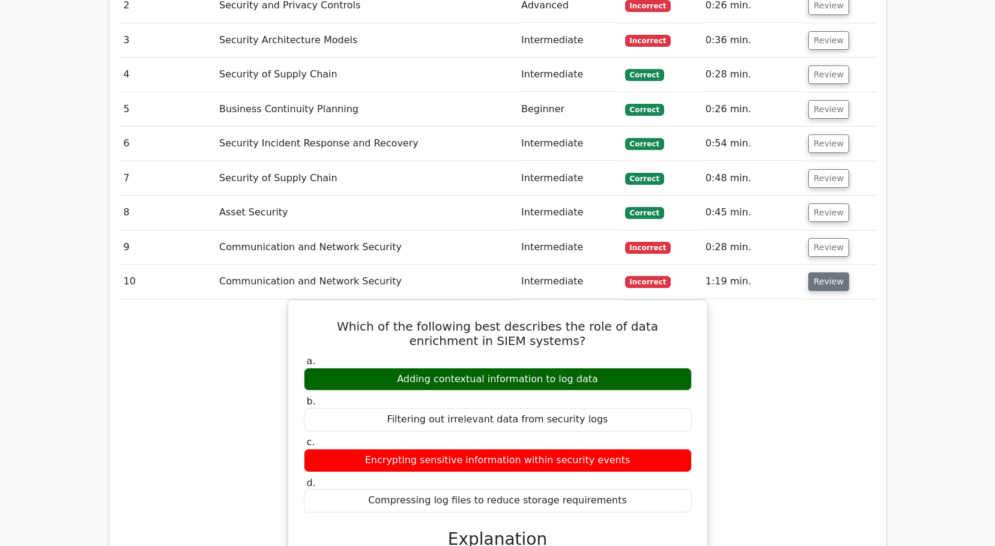
click at [833, 279] on button "Review" at bounding box center [828, 282] width 41 height 19
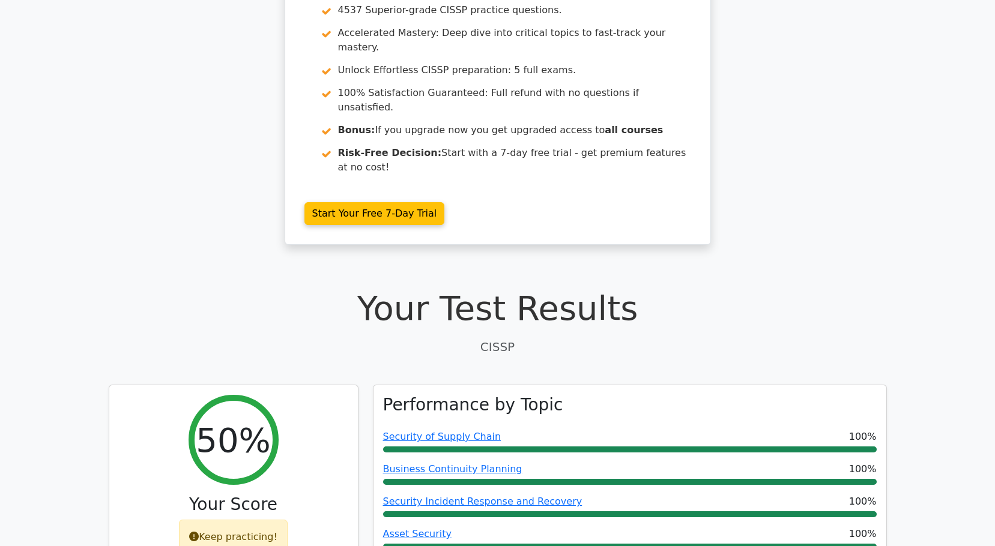
scroll to position [0, 0]
